Goal: Task Accomplishment & Management: Use online tool/utility

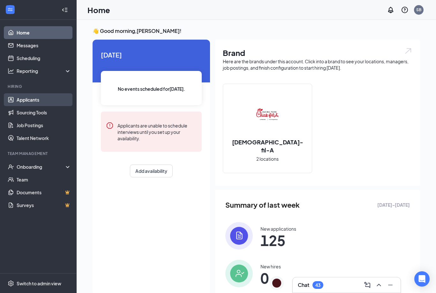
click at [31, 101] on link "Applicants" at bounding box center [44, 99] width 55 height 13
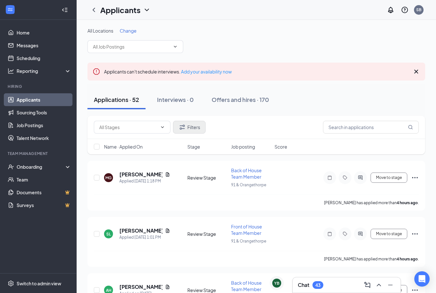
click at [189, 128] on button "Filters" at bounding box center [189, 127] width 33 height 13
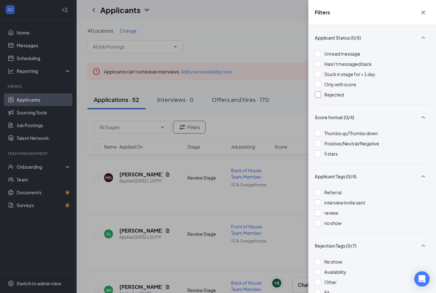
click at [327, 97] on span "Rejected" at bounding box center [333, 95] width 19 height 6
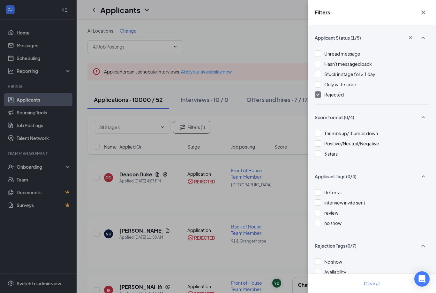
click at [421, 11] on icon "Cross" at bounding box center [423, 13] width 8 height 8
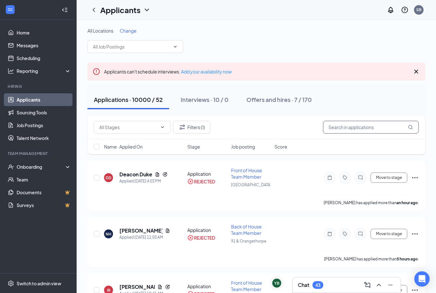
click at [334, 127] on input "text" at bounding box center [371, 127] width 96 height 13
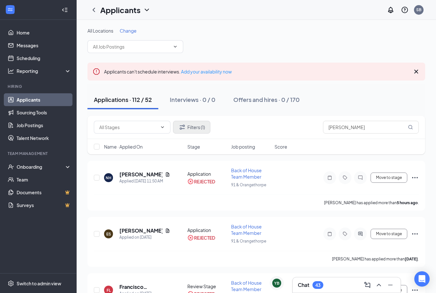
click at [194, 128] on button "Filters (1)" at bounding box center [191, 127] width 37 height 13
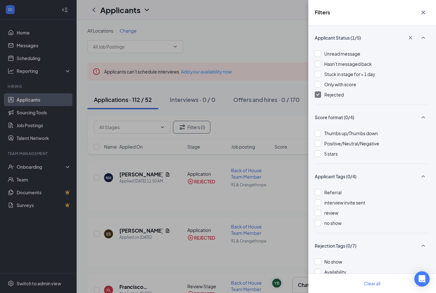
click at [315, 95] on div at bounding box center [318, 94] width 6 height 6
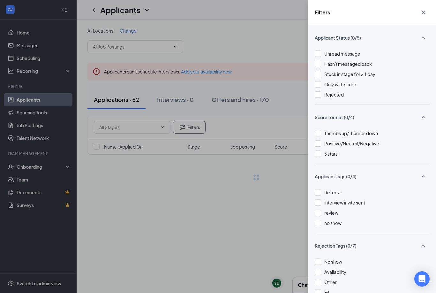
click at [230, 99] on div "Filters Applicant Status (0/5) Unread message Hasn't messaged back Stuck in sta…" at bounding box center [218, 146] width 436 height 293
click at [421, 17] on button "button" at bounding box center [423, 12] width 13 height 12
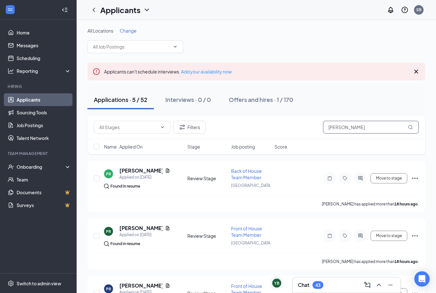
click at [346, 127] on input "[PERSON_NAME]" at bounding box center [371, 127] width 96 height 13
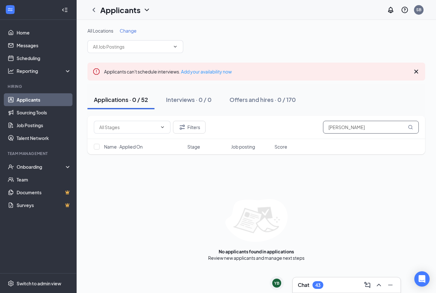
type input "[PERSON_NAME]"
